Goal: Information Seeking & Learning: Learn about a topic

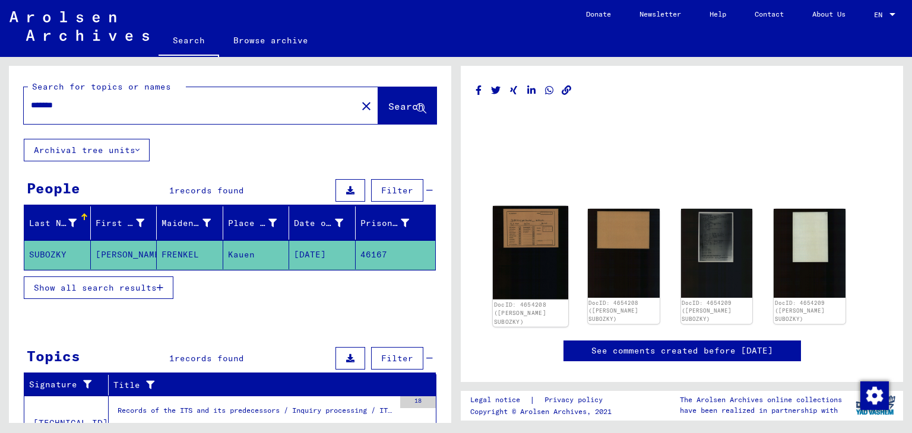
click at [541, 239] on img at bounding box center [530, 253] width 75 height 94
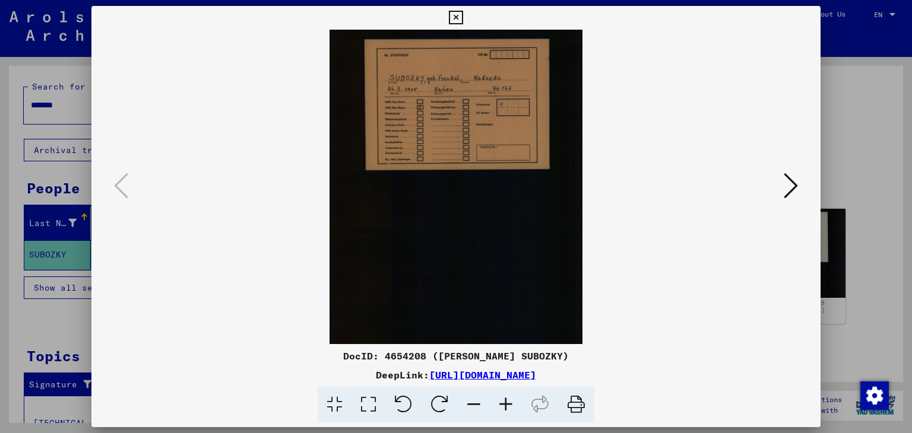
click at [790, 190] on icon at bounding box center [791, 186] width 14 height 28
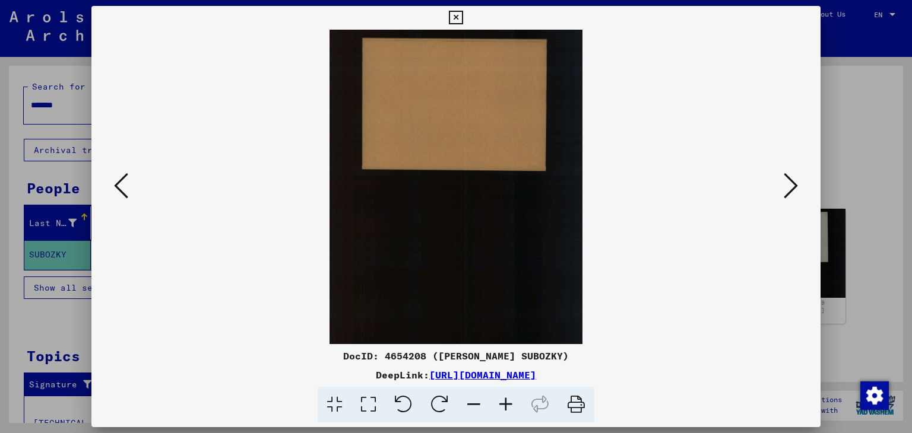
click at [790, 190] on icon at bounding box center [791, 186] width 14 height 28
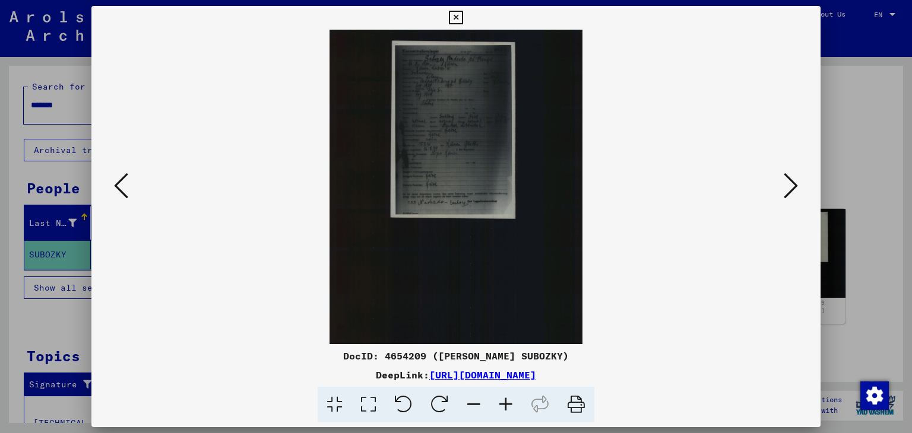
click at [510, 404] on icon at bounding box center [506, 405] width 32 height 36
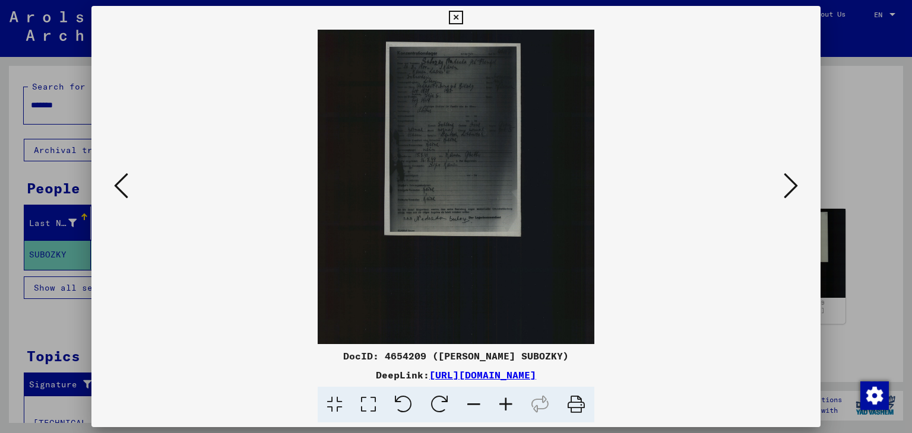
click at [510, 404] on icon at bounding box center [506, 405] width 32 height 36
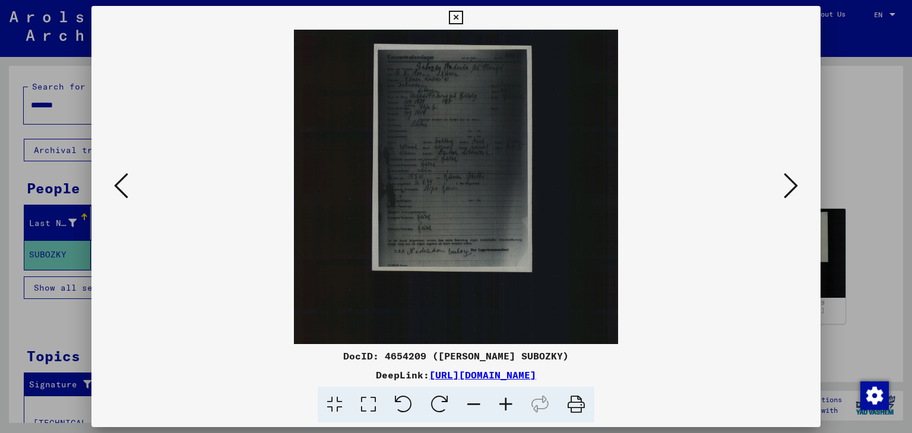
click at [510, 404] on icon at bounding box center [506, 405] width 32 height 36
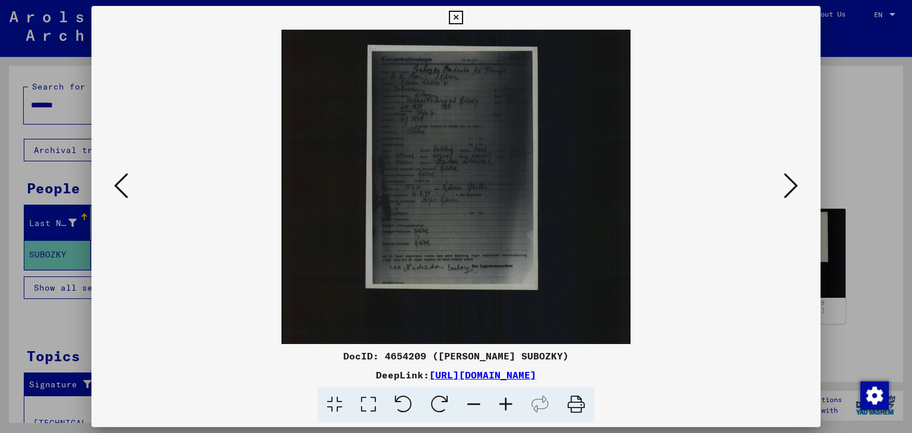
click at [510, 404] on icon at bounding box center [506, 405] width 32 height 36
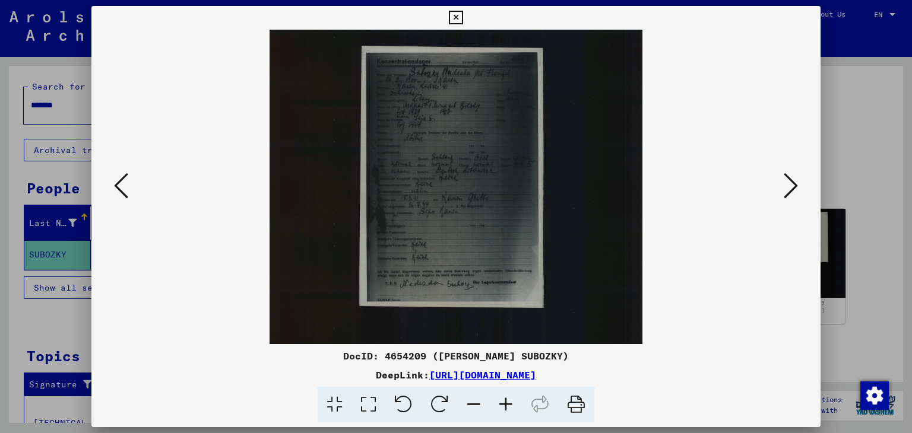
click at [510, 404] on icon at bounding box center [506, 405] width 32 height 36
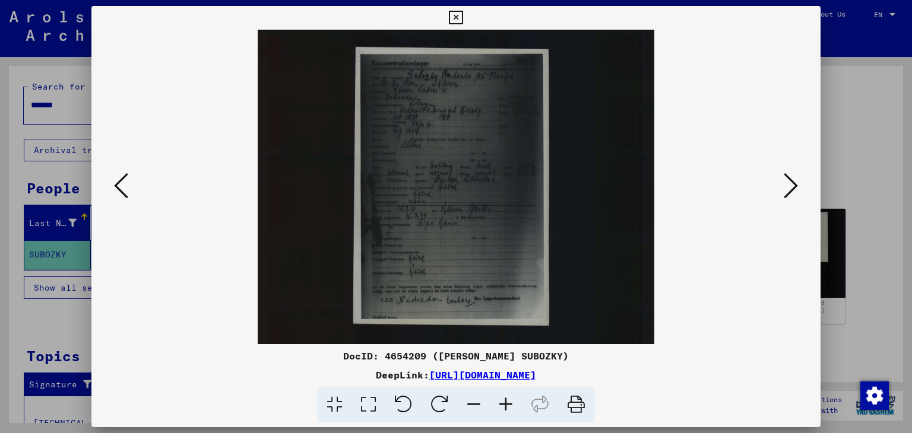
click at [510, 404] on icon at bounding box center [506, 405] width 32 height 36
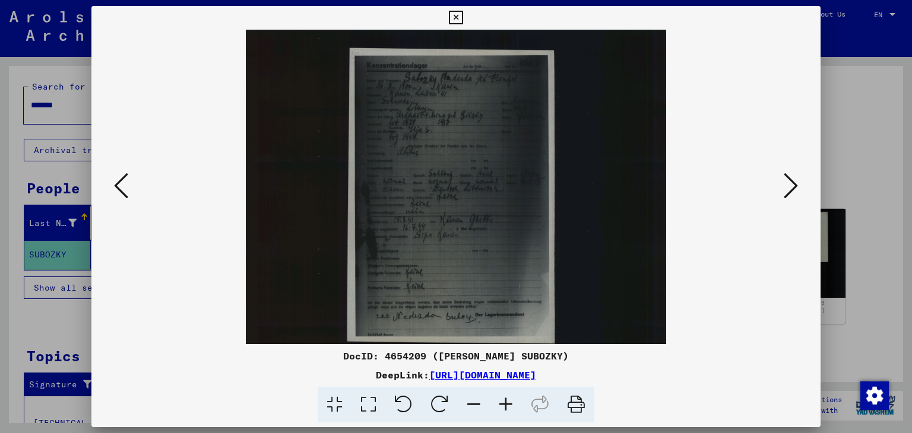
click at [510, 404] on icon at bounding box center [506, 405] width 32 height 36
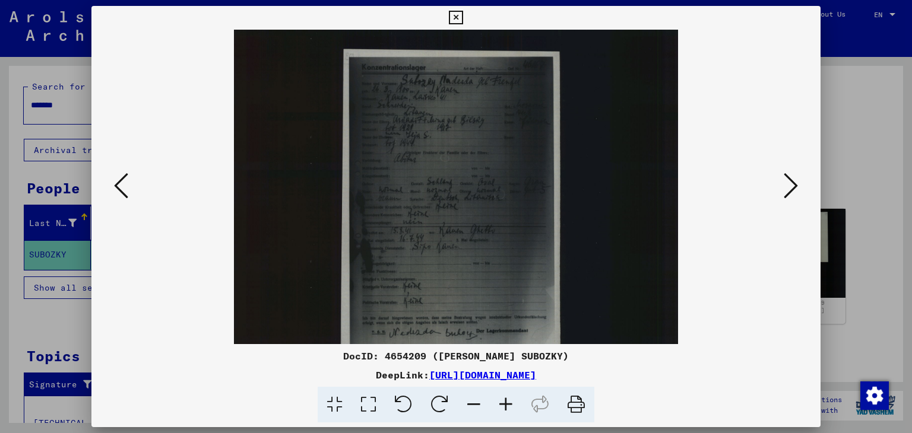
click at [509, 402] on icon at bounding box center [506, 405] width 32 height 36
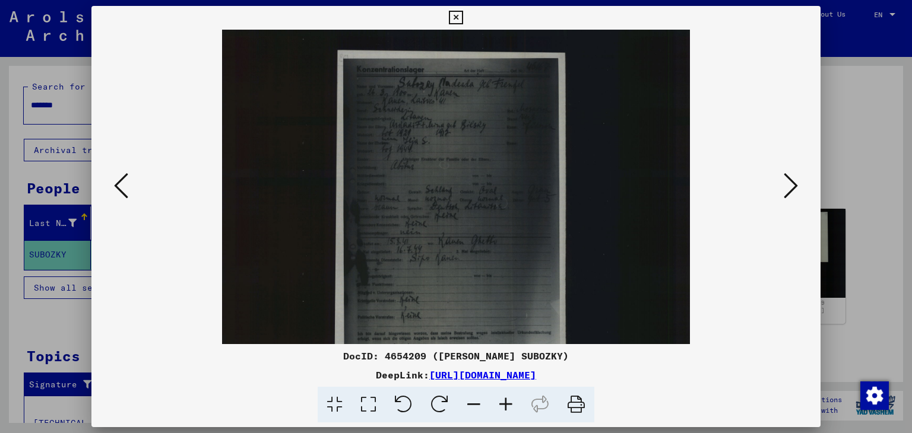
click at [509, 402] on icon at bounding box center [506, 405] width 32 height 36
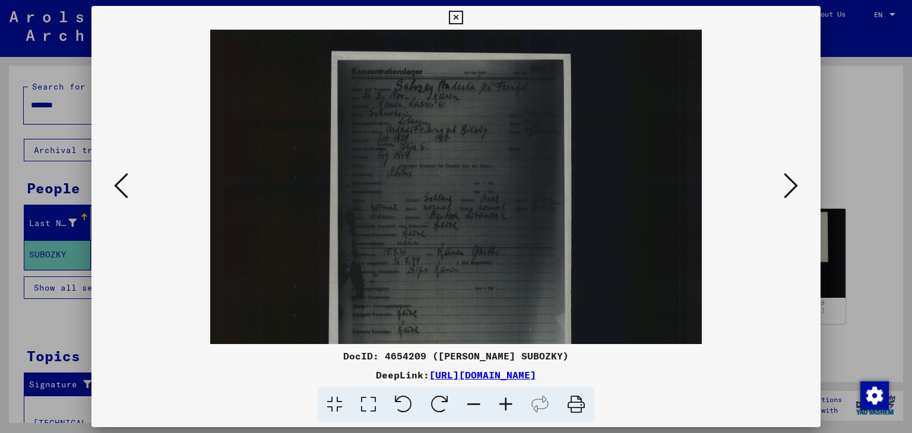
click at [509, 402] on icon at bounding box center [506, 405] width 32 height 36
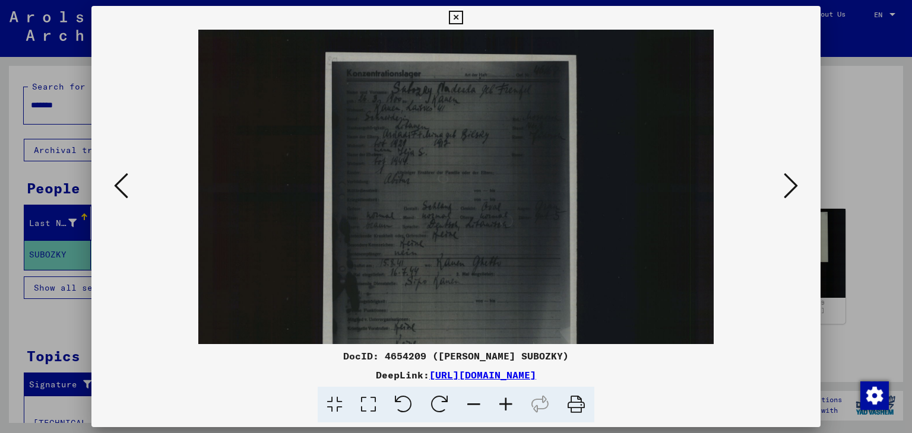
click at [509, 402] on icon at bounding box center [506, 405] width 32 height 36
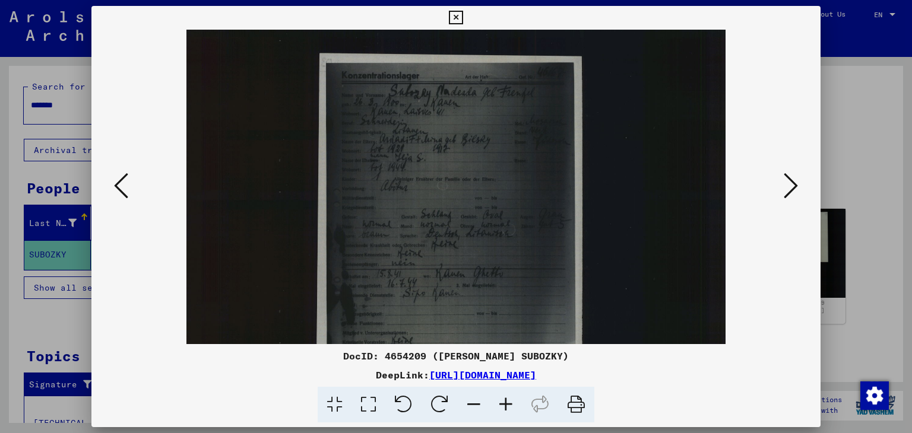
click at [509, 402] on icon at bounding box center [506, 405] width 32 height 36
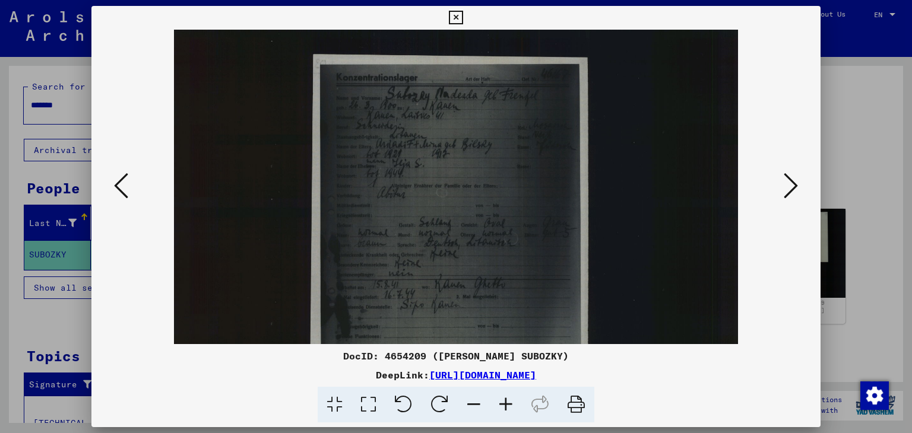
click at [509, 402] on icon at bounding box center [506, 405] width 32 height 36
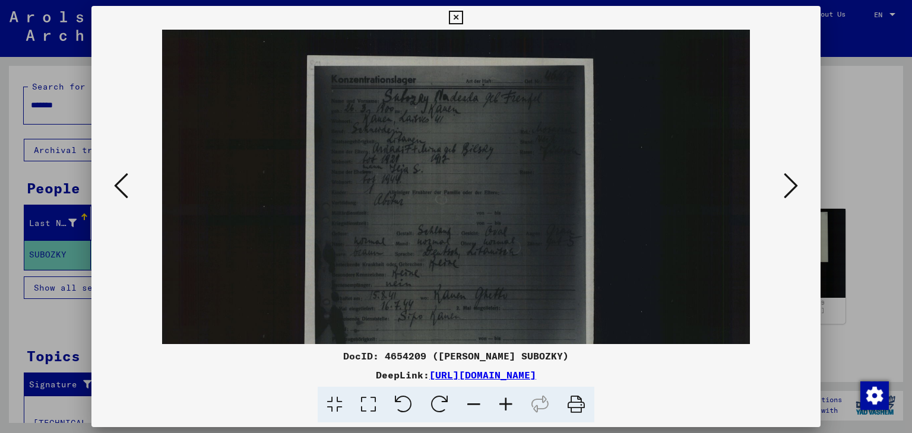
click at [509, 402] on icon at bounding box center [506, 405] width 32 height 36
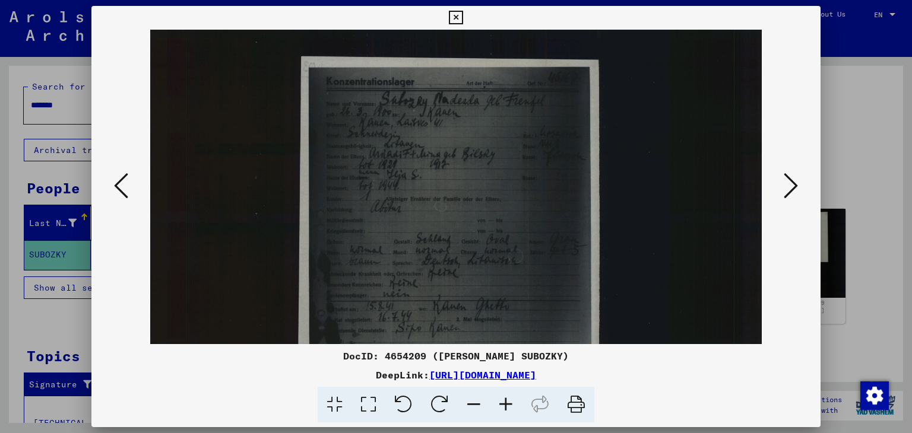
click at [509, 402] on icon at bounding box center [506, 405] width 32 height 36
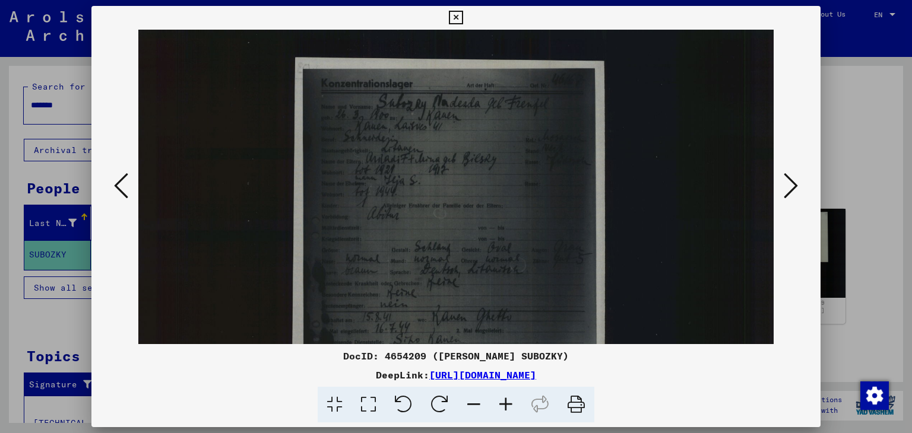
click at [509, 402] on icon at bounding box center [506, 405] width 32 height 36
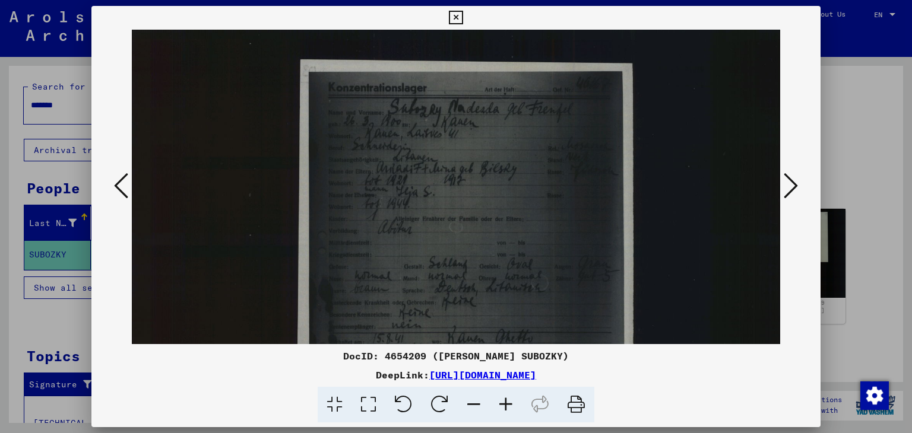
click at [509, 403] on icon at bounding box center [506, 405] width 32 height 36
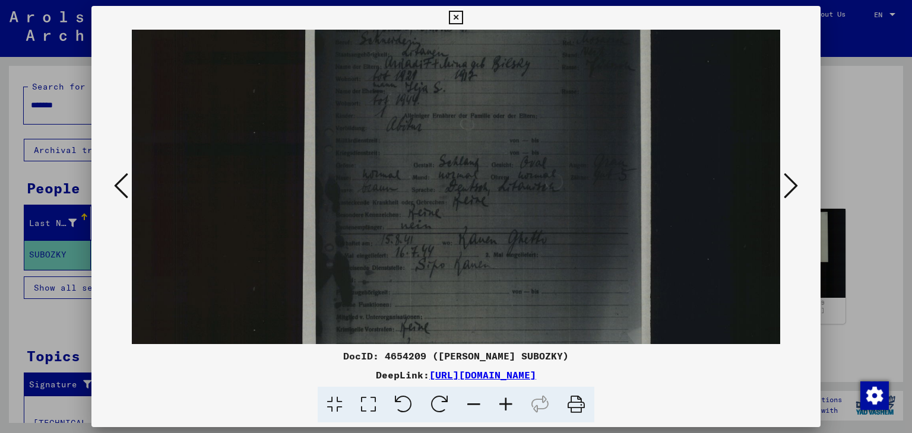
scroll to position [114, 0]
drag, startPoint x: 532, startPoint y: 178, endPoint x: 578, endPoint y: 65, distance: 121.5
click at [578, 65] on img at bounding box center [485, 355] width 706 height 878
